Goal: Task Accomplishment & Management: Complete application form

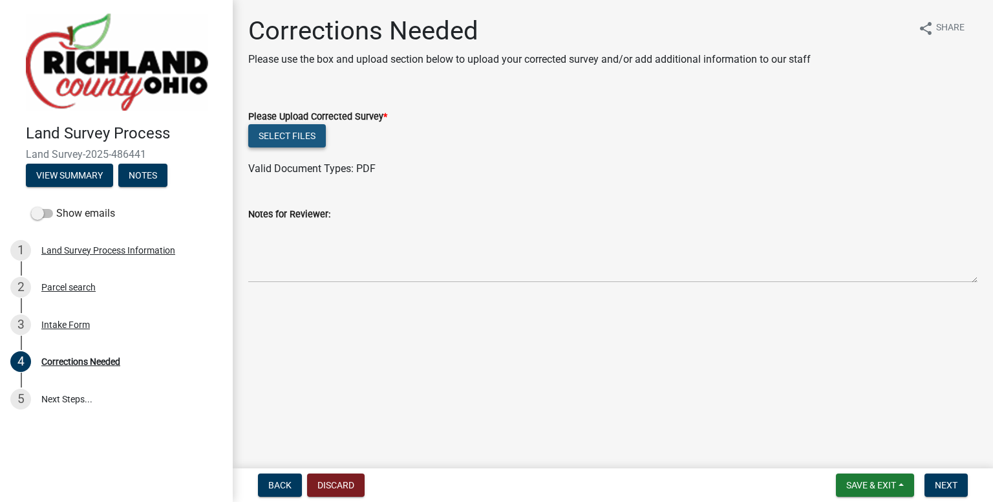
click at [306, 134] on button "Select files" at bounding box center [287, 135] width 78 height 23
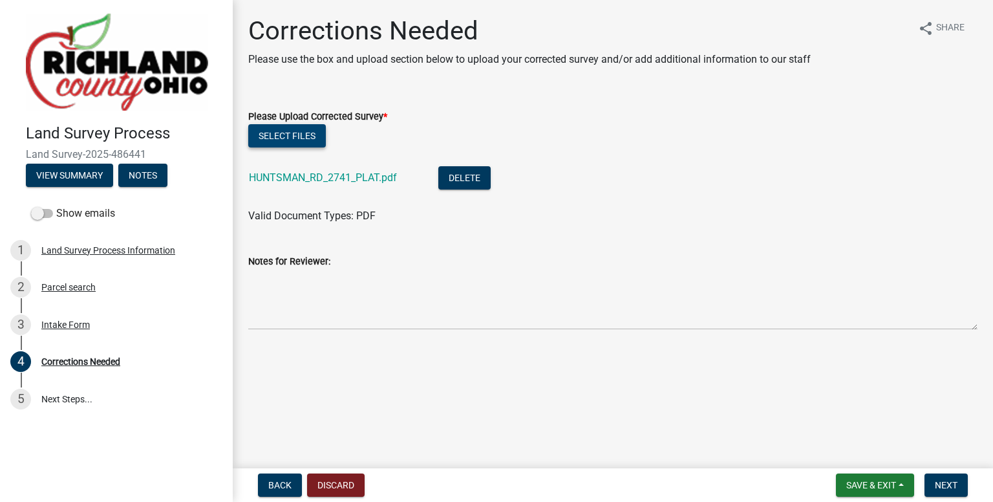
click at [297, 140] on button "Select files" at bounding box center [287, 135] width 78 height 23
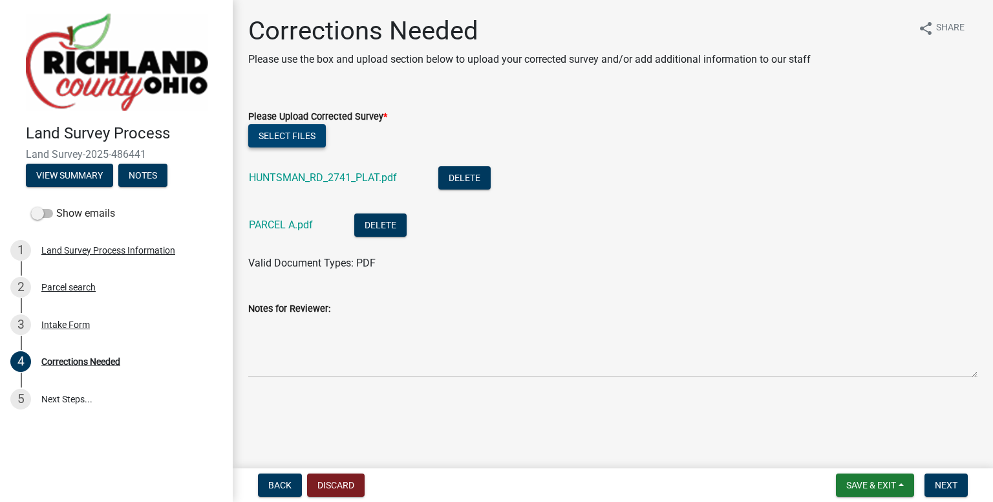
click at [307, 134] on button "Select files" at bounding box center [287, 135] width 78 height 23
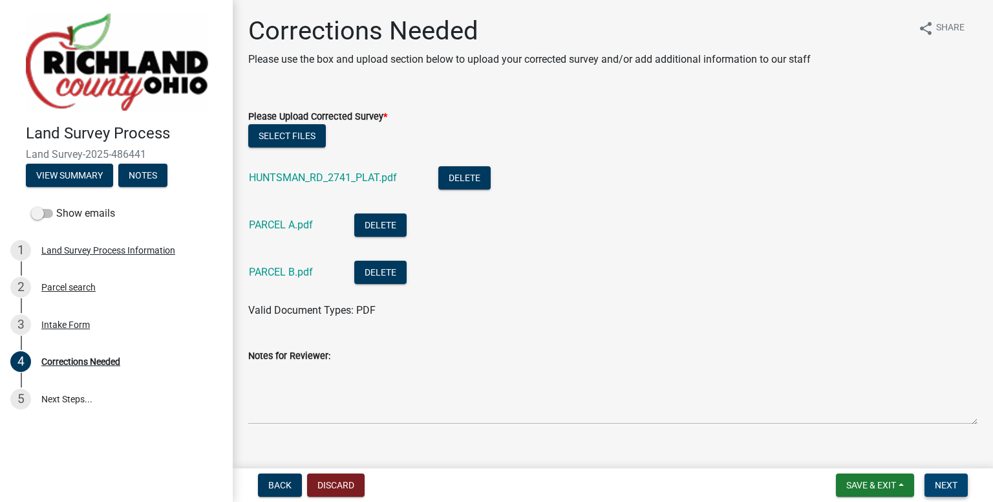
click at [944, 480] on span "Next" at bounding box center [946, 485] width 23 height 10
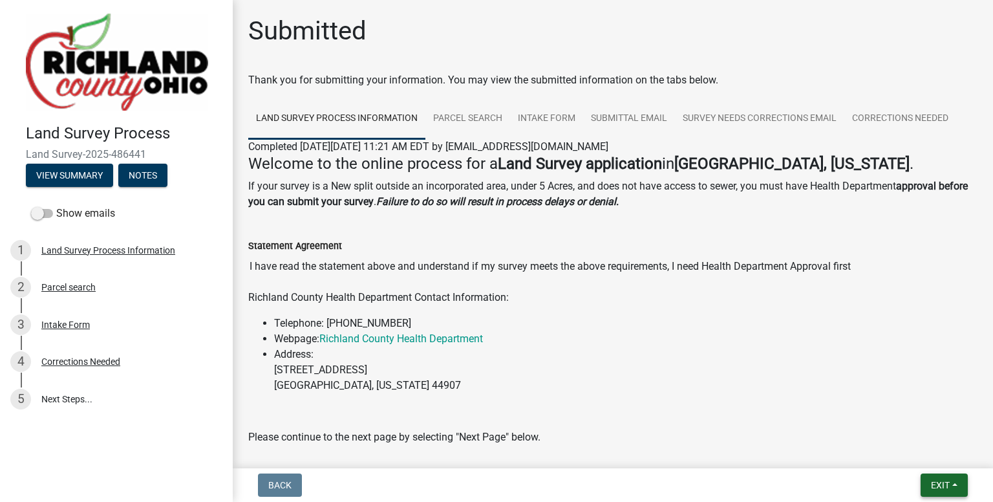
click at [939, 482] on span "Exit" at bounding box center [940, 485] width 19 height 10
click at [909, 453] on button "Save & Exit" at bounding box center [916, 451] width 103 height 31
